Goal: Task Accomplishment & Management: Complete application form

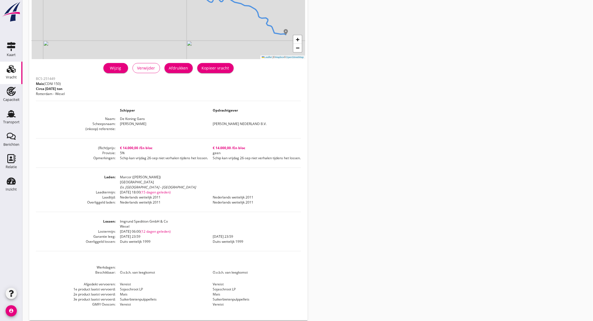
drag, startPoint x: 17, startPoint y: 96, endPoint x: 12, endPoint y: 74, distance: 22.4
click at [17, 96] on div "Capaciteit" at bounding box center [11, 100] width 17 height 8
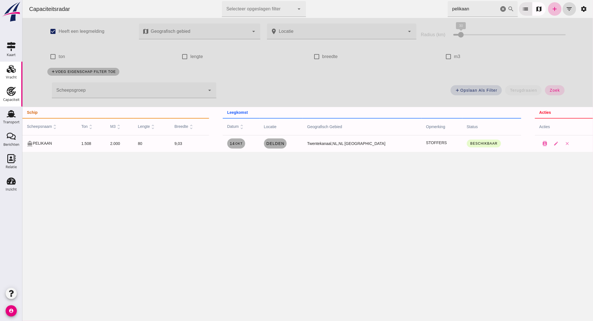
click at [11, 73] on div "Vracht" at bounding box center [11, 77] width 11 height 8
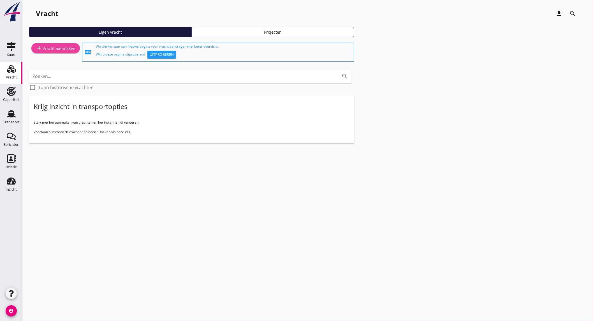
click at [48, 46] on div "add Vracht aanmaken" at bounding box center [56, 48] width 40 height 7
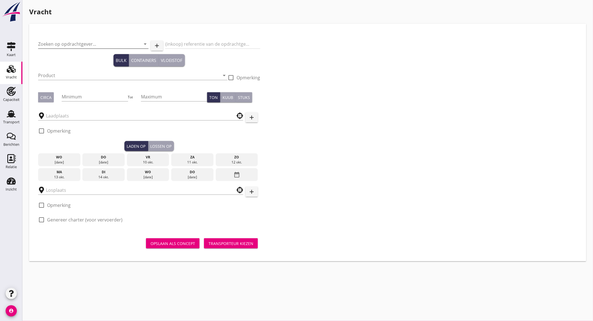
click at [78, 43] on input "Zoeken op opdrachtgever..." at bounding box center [85, 44] width 95 height 9
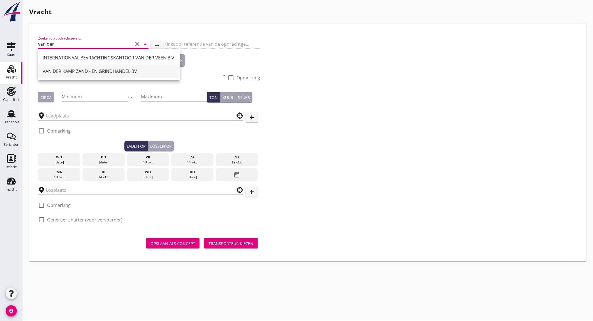
click at [66, 70] on div "VAN DER KAMP ZAND - EN GRINDHANDEL BV" at bounding box center [109, 71] width 133 height 7
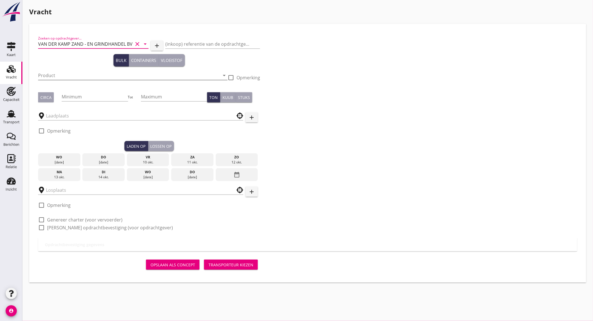
type input "VAN DER KAMP ZAND - EN GRINDHANDEL BV"
click at [57, 73] on input "Product" at bounding box center [129, 75] width 182 height 9
type input "zand en grind"
click at [49, 97] on div "Circa" at bounding box center [45, 98] width 11 height 6
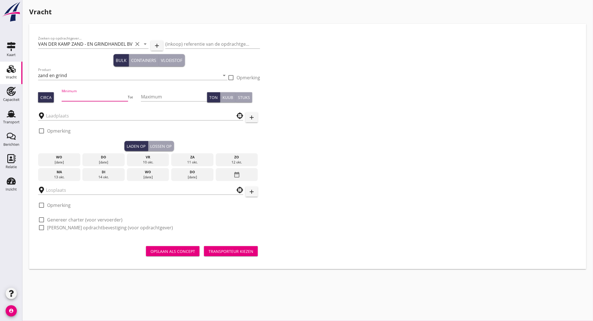
click at [66, 96] on input "Minimum" at bounding box center [95, 96] width 66 height 9
type input "2200"
click at [58, 116] on input "text" at bounding box center [137, 115] width 182 height 9
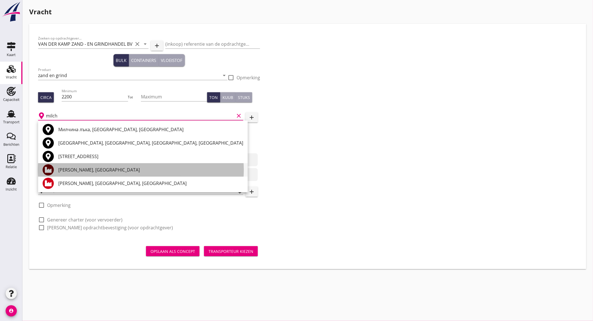
click at [85, 172] on div "[PERSON_NAME], [GEOGRAPHIC_DATA]" at bounding box center [150, 170] width 185 height 7
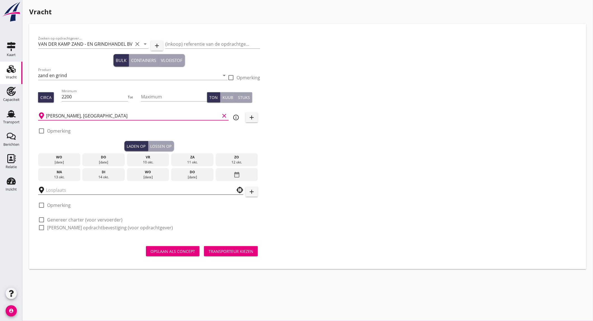
type input "[PERSON_NAME], [GEOGRAPHIC_DATA]"
click at [70, 191] on input "text" at bounding box center [137, 190] width 182 height 9
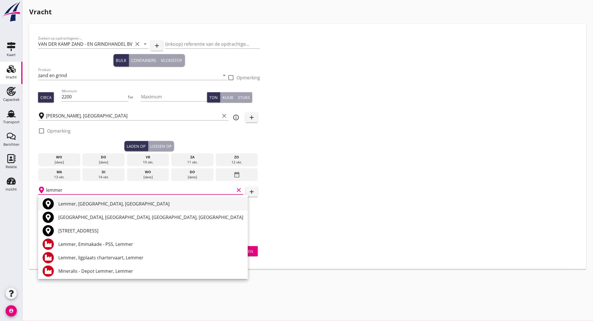
click at [105, 207] on div "Lemmer, [GEOGRAPHIC_DATA], [GEOGRAPHIC_DATA]" at bounding box center [150, 204] width 185 height 7
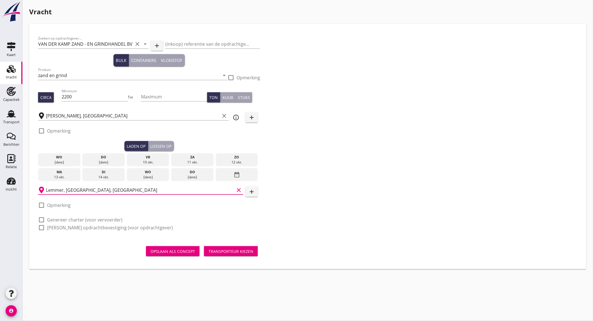
type input "Lemmer, [GEOGRAPHIC_DATA], [GEOGRAPHIC_DATA]"
click at [235, 118] on icon "info_outline" at bounding box center [236, 117] width 7 height 7
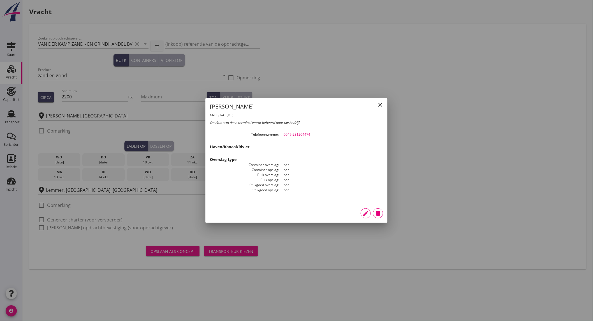
click at [381, 105] on icon "close" at bounding box center [380, 105] width 7 height 7
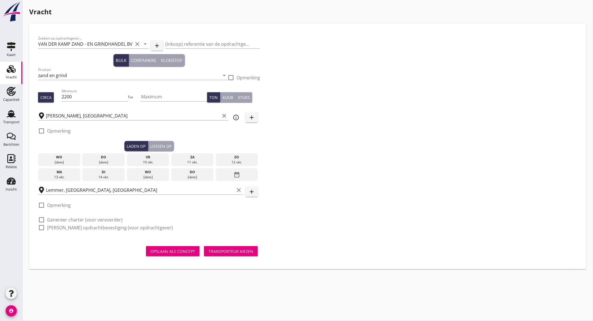
click at [74, 175] on div "13 okt." at bounding box center [60, 177] width 40 height 5
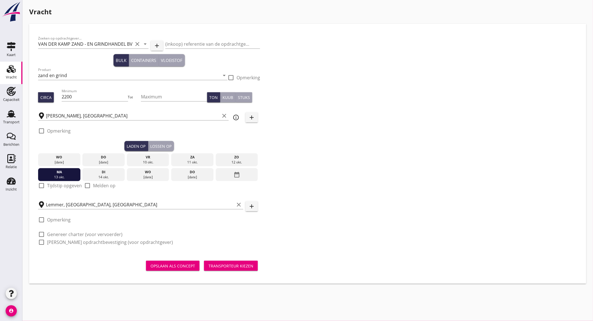
click at [60, 185] on label "Tijdstip opgeven" at bounding box center [64, 186] width 35 height 6
checkbox input "true"
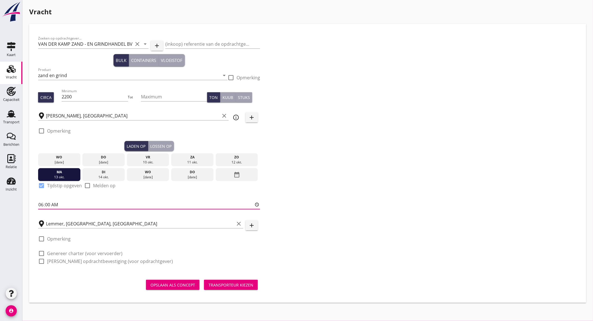
click at [40, 206] on input "06:00" at bounding box center [149, 204] width 222 height 9
type input "14:00"
click at [57, 252] on label "Genereer charter (voor vervoerder)" at bounding box center [84, 254] width 75 height 6
checkbox input "true"
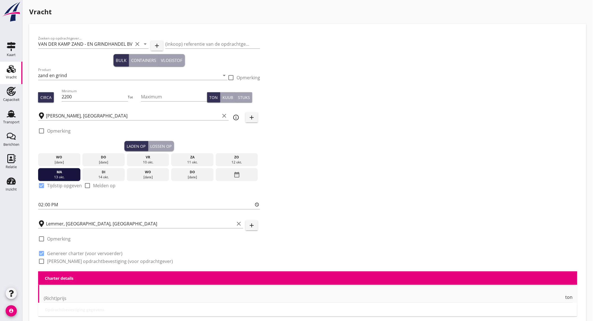
click at [62, 261] on label "[PERSON_NAME] opdrachtbevestiging (voor opdrachtgever)" at bounding box center [110, 262] width 126 height 6
checkbox input "true"
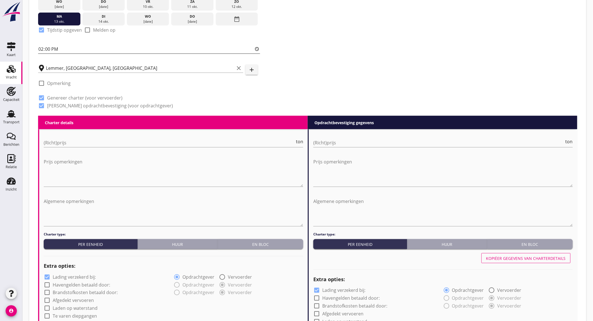
scroll to position [125, 0]
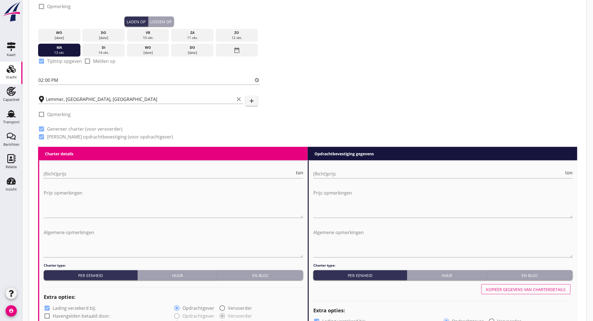
click at [162, 20] on div "Lossen op" at bounding box center [161, 22] width 21 height 6
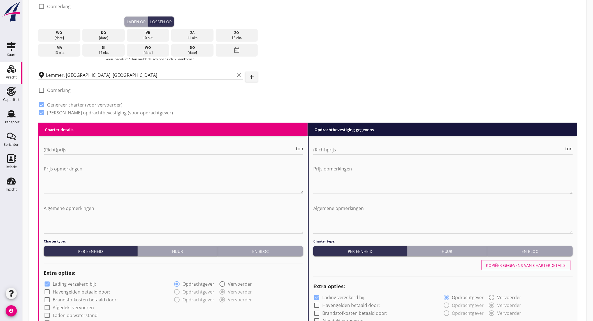
click at [152, 48] on div "wo" at bounding box center [148, 47] width 40 height 5
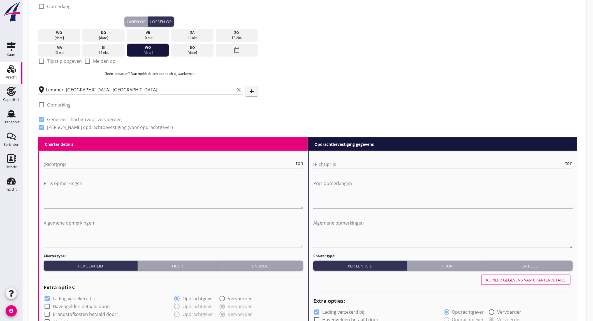
click at [41, 62] on div at bounding box center [42, 61] width 10 height 10
checkbox input "true"
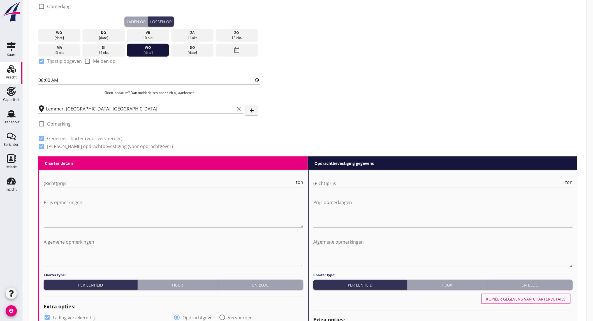
click at [62, 79] on input "06:00" at bounding box center [149, 80] width 222 height 9
type input "15:00"
click at [77, 184] on input "(Richt)prijs" at bounding box center [169, 183] width 251 height 9
type input "4"
type input "4.25"
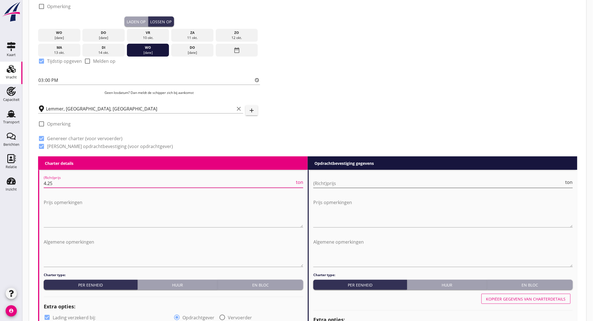
click at [336, 184] on input "(Richt)prijs" at bounding box center [439, 183] width 251 height 9
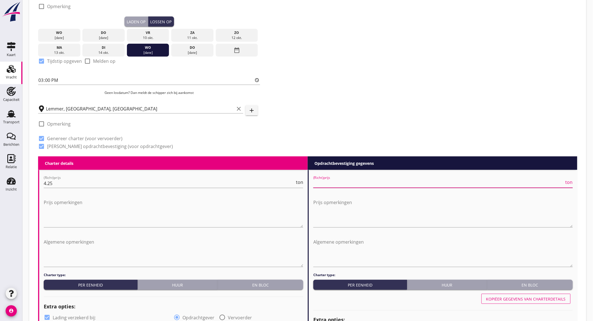
type input "4"
type input "4.25"
click at [169, 229] on div "Prijs opmerkingen" at bounding box center [174, 215] width 260 height 35
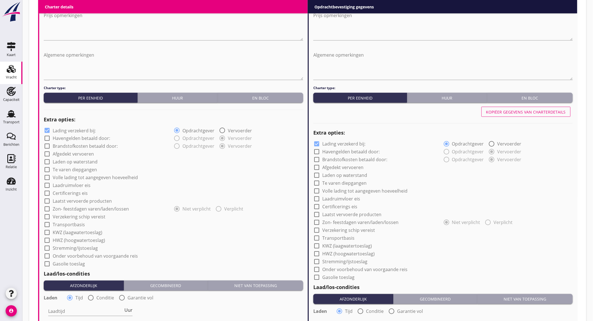
click at [55, 133] on label "Lading verzekerd bij:" at bounding box center [74, 131] width 43 height 6
checkbox input "false"
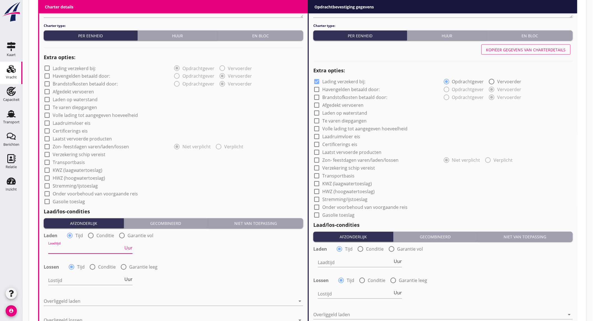
click at [85, 250] on input "Laadtijd" at bounding box center [85, 249] width 75 height 9
type input "24"
click at [77, 280] on input "Lostijd" at bounding box center [85, 280] width 75 height 9
type input "24"
click at [77, 303] on div at bounding box center [170, 301] width 252 height 9
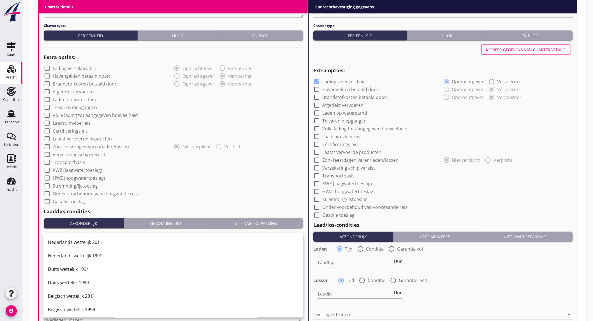
click at [96, 284] on div "Duits wettelijk 1999" at bounding box center [173, 283] width 251 height 7
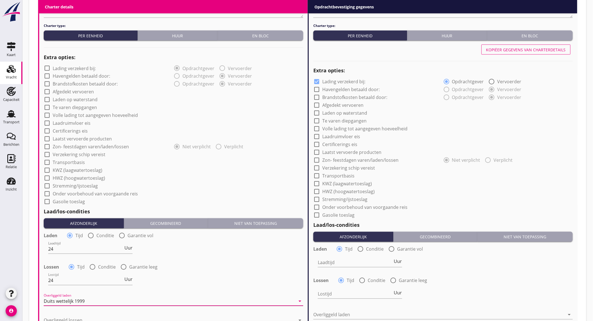
scroll to position [436, 0]
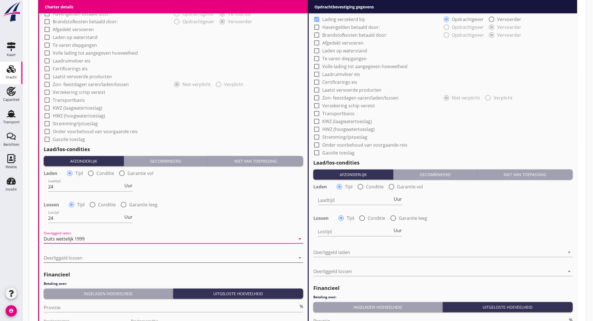
click at [95, 256] on div at bounding box center [170, 258] width 252 height 9
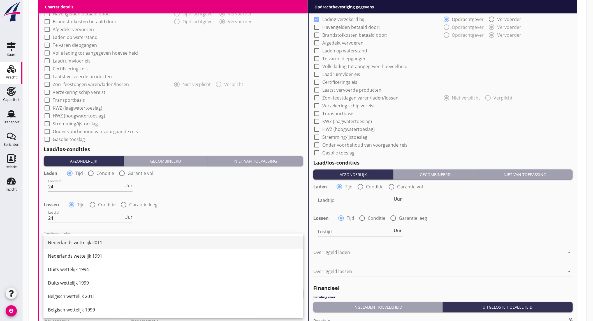
click at [97, 243] on div "Nederlands wettelijk 2011" at bounding box center [173, 243] width 251 height 7
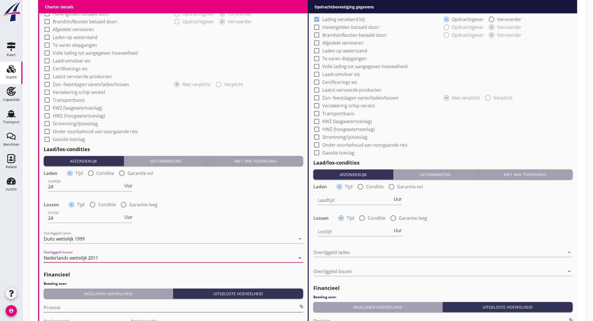
click at [84, 305] on input "Provisie" at bounding box center [171, 307] width 255 height 9
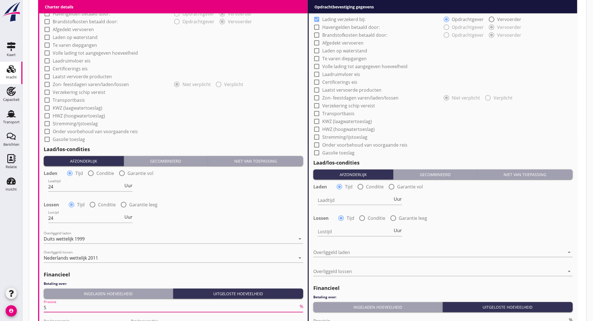
type input "5"
click at [212, 204] on div "Lossen radio_button_checked Tijd radio_button_unchecked Conditie radio_button_u…" at bounding box center [174, 205] width 260 height 8
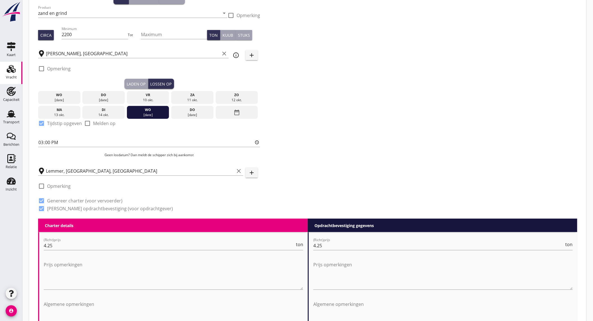
scroll to position [249, 0]
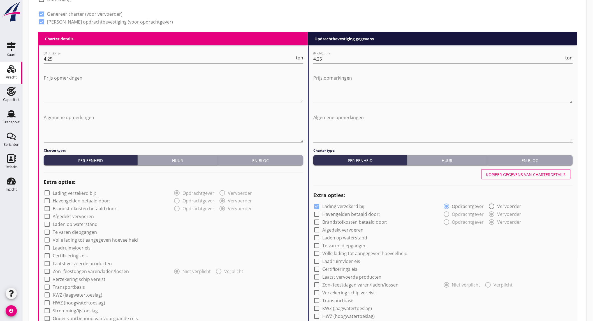
click at [525, 178] on button "Kopiëer gegevens van charterdetails" at bounding box center [526, 174] width 89 height 10
checkbox input "false"
type input "24"
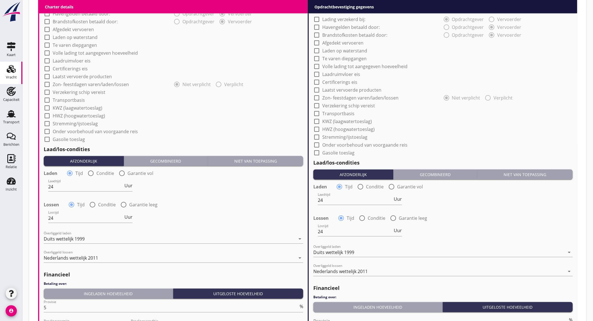
scroll to position [531, 0]
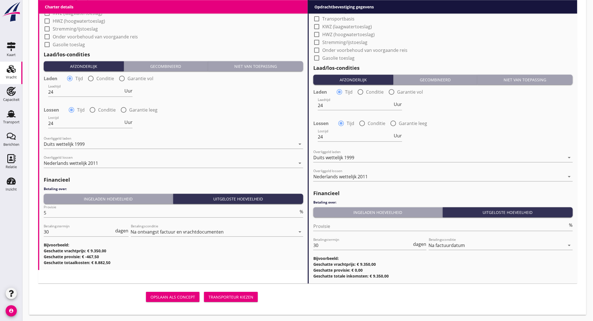
click at [235, 296] on div "Transporteur kiezen" at bounding box center [231, 297] width 45 height 6
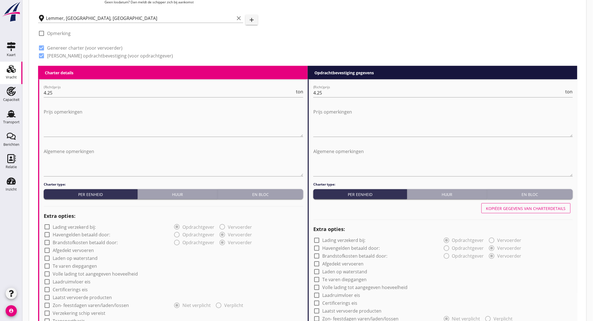
scroll to position [28, 0]
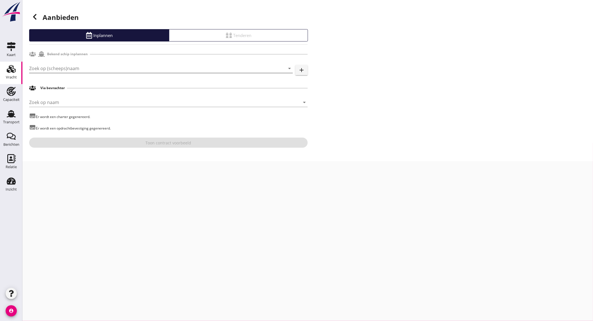
click at [71, 73] on input "Zoek op (scheeps)naam" at bounding box center [153, 68] width 248 height 9
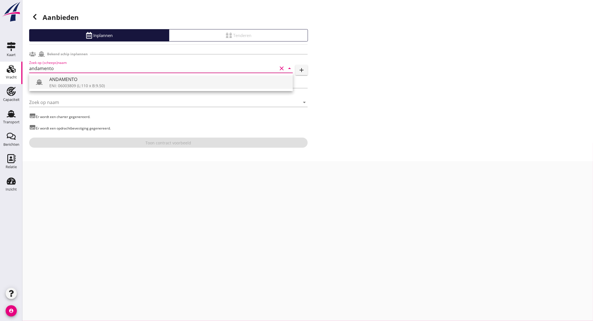
click at [74, 79] on div "ANDAMENTO" at bounding box center [168, 79] width 239 height 7
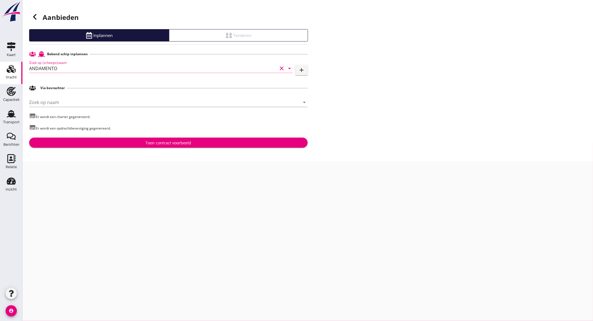
type input "ANDAMENTO"
click at [138, 138] on button "Toon contract voorbeeld" at bounding box center [168, 143] width 279 height 10
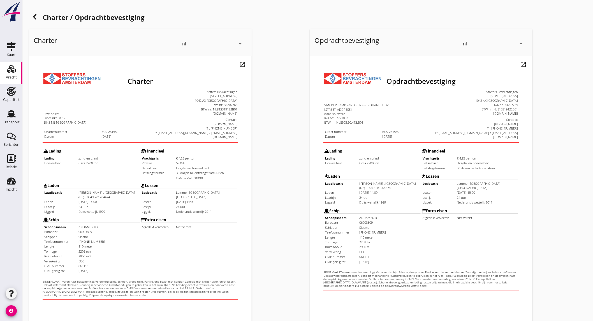
scroll to position [94, 0]
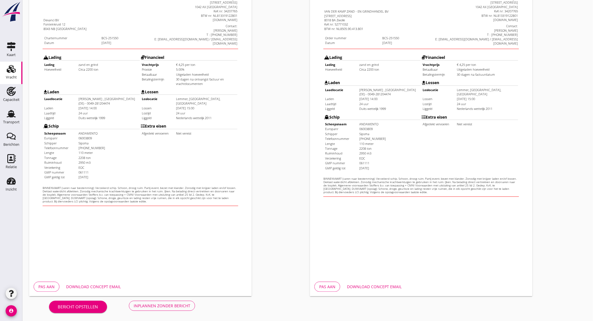
click at [107, 285] on div "Download concept email" at bounding box center [93, 287] width 55 height 6
drag, startPoint x: 376, startPoint y: 282, endPoint x: 380, endPoint y: 281, distance: 3.8
click at [377, 282] on button "Download concept email" at bounding box center [375, 287] width 64 height 10
click at [555, 248] on div "Opdrachtbevestiging nl arrow_drop_down open_in_new Pas aan Download concept ema…" at bounding box center [448, 115] width 281 height 365
click at [162, 307] on div "Inplannen zonder bericht" at bounding box center [162, 306] width 57 height 6
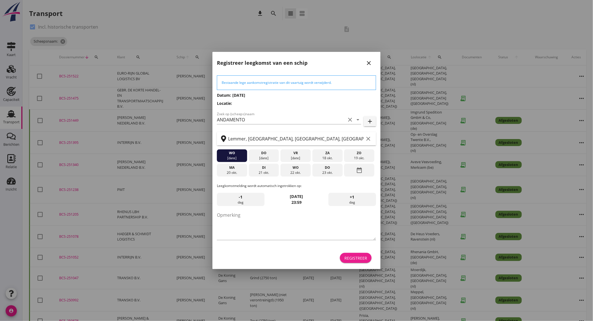
drag, startPoint x: 365, startPoint y: 258, endPoint x: 355, endPoint y: 256, distance: 11.0
click at [365, 258] on div "Registreer" at bounding box center [356, 258] width 23 height 6
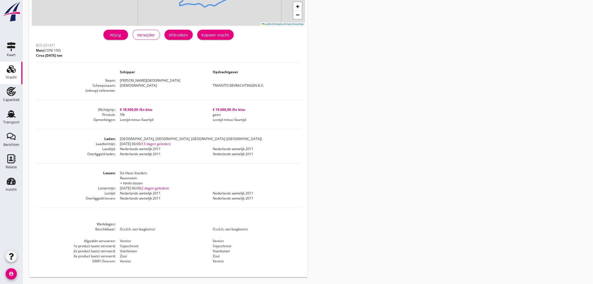
scroll to position [114, 0]
click at [10, 163] on div "Relatie" at bounding box center [11, 167] width 11 height 8
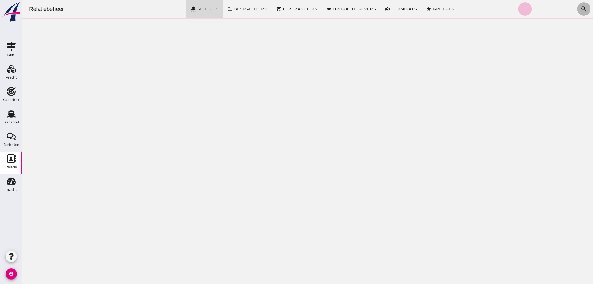
click at [581, 9] on icon "search" at bounding box center [584, 9] width 7 height 7
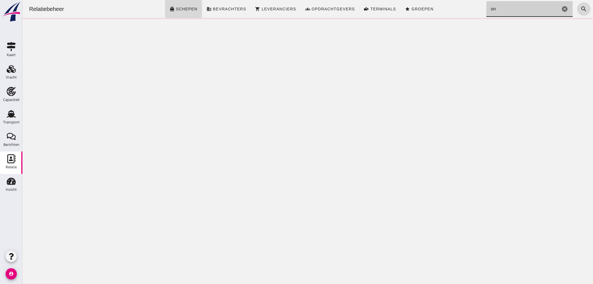
type input "o"
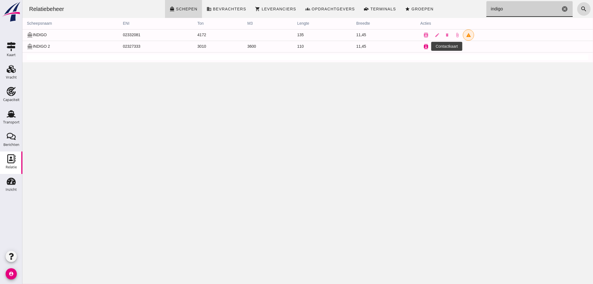
type input "indigo"
click at [423, 47] on icon "contacts" at bounding box center [425, 46] width 5 height 5
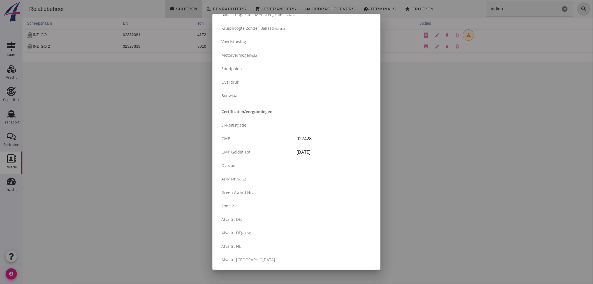
scroll to position [884, 0]
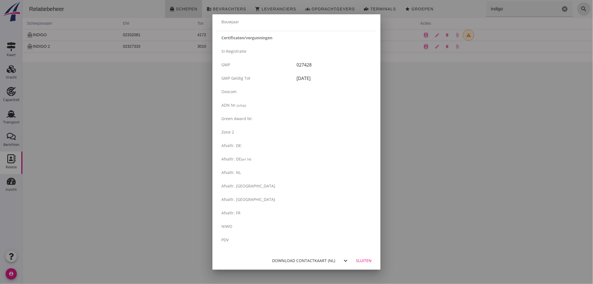
click at [314, 262] on div "Download contactkaart (nl)" at bounding box center [303, 260] width 63 height 6
